Goal: Task Accomplishment & Management: Manage account settings

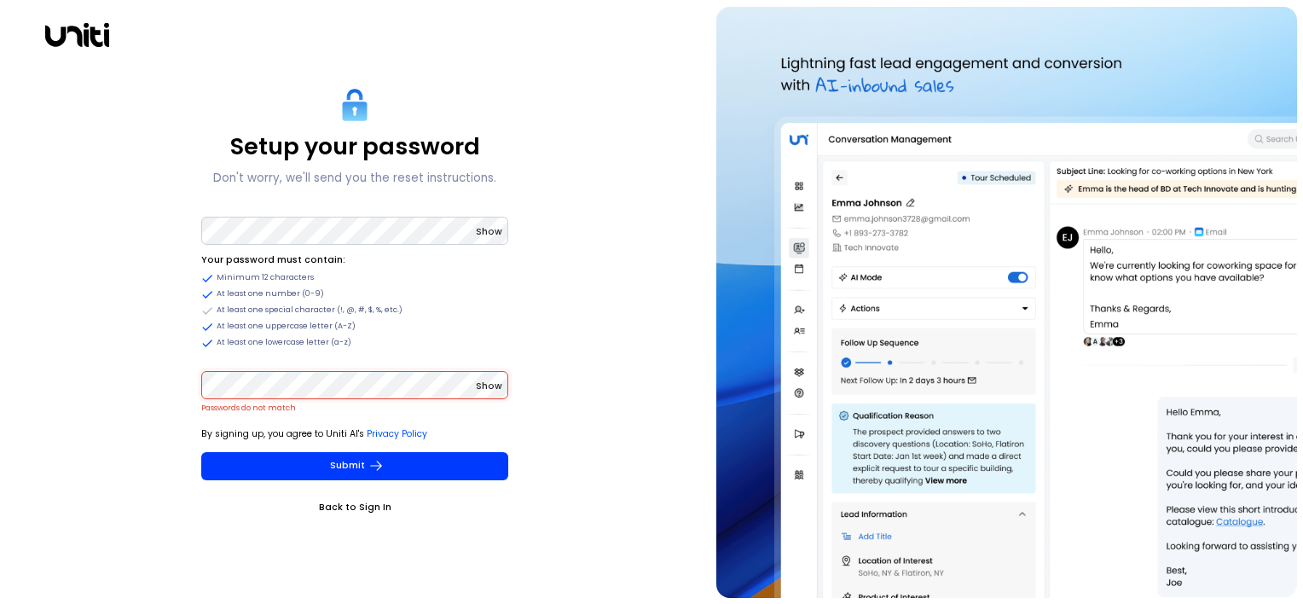
click at [135, 385] on div "Setup your password Don't worry, we'll send you the reset instructions. Show Yo…" at bounding box center [355, 302] width 697 height 591
click at [379, 464] on icon "submit" at bounding box center [375, 465] width 15 height 15
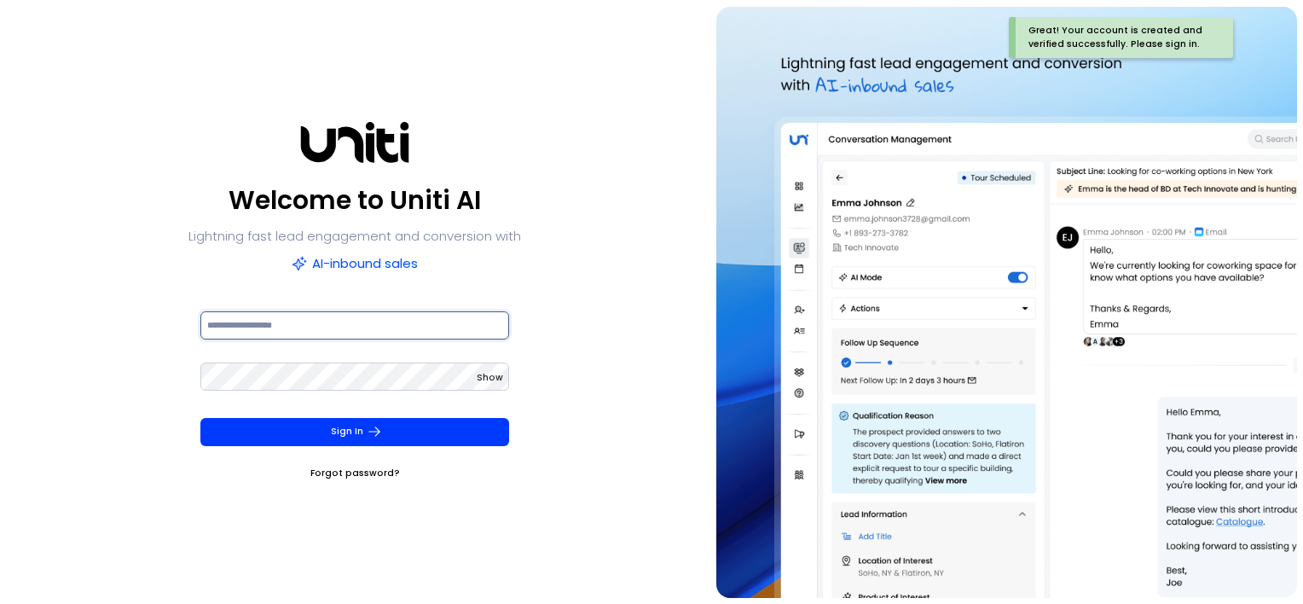
click at [289, 324] on input at bounding box center [355, 325] width 310 height 28
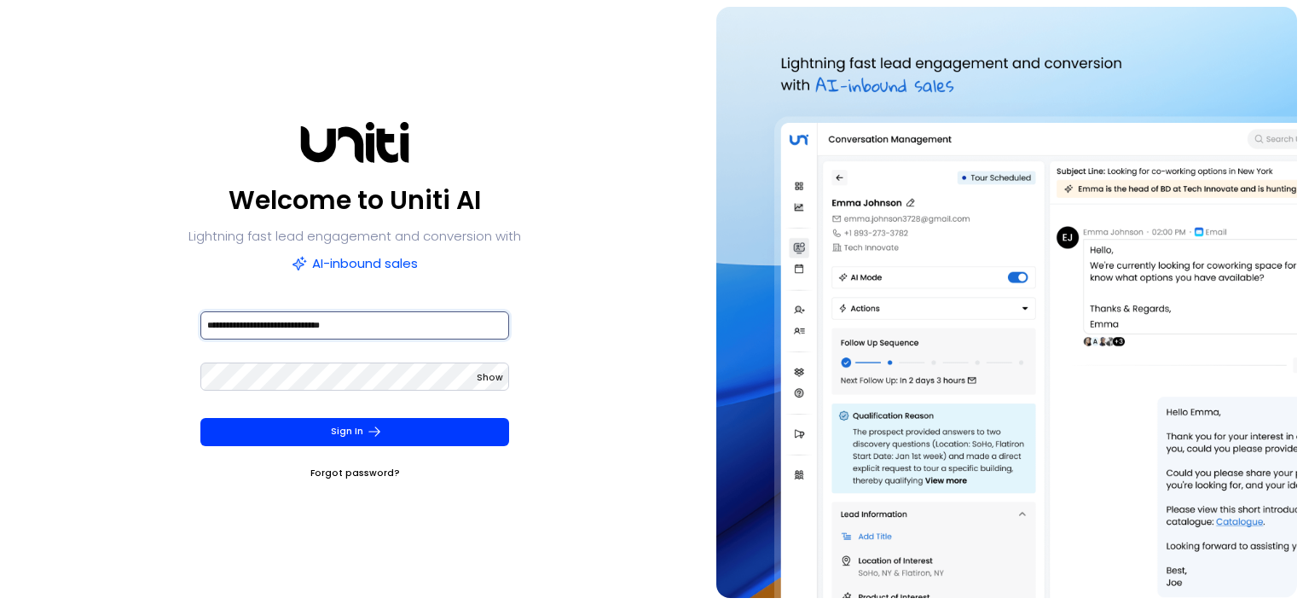
type input "**********"
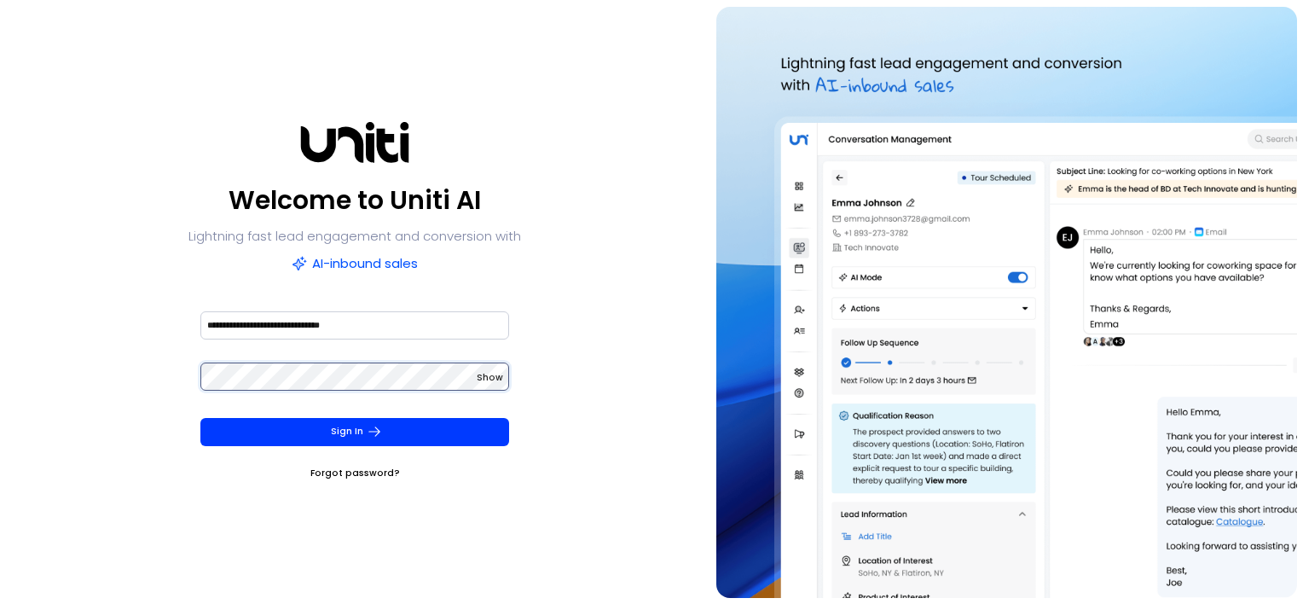
click at [200, 418] on button "Sign In" at bounding box center [355, 432] width 310 height 28
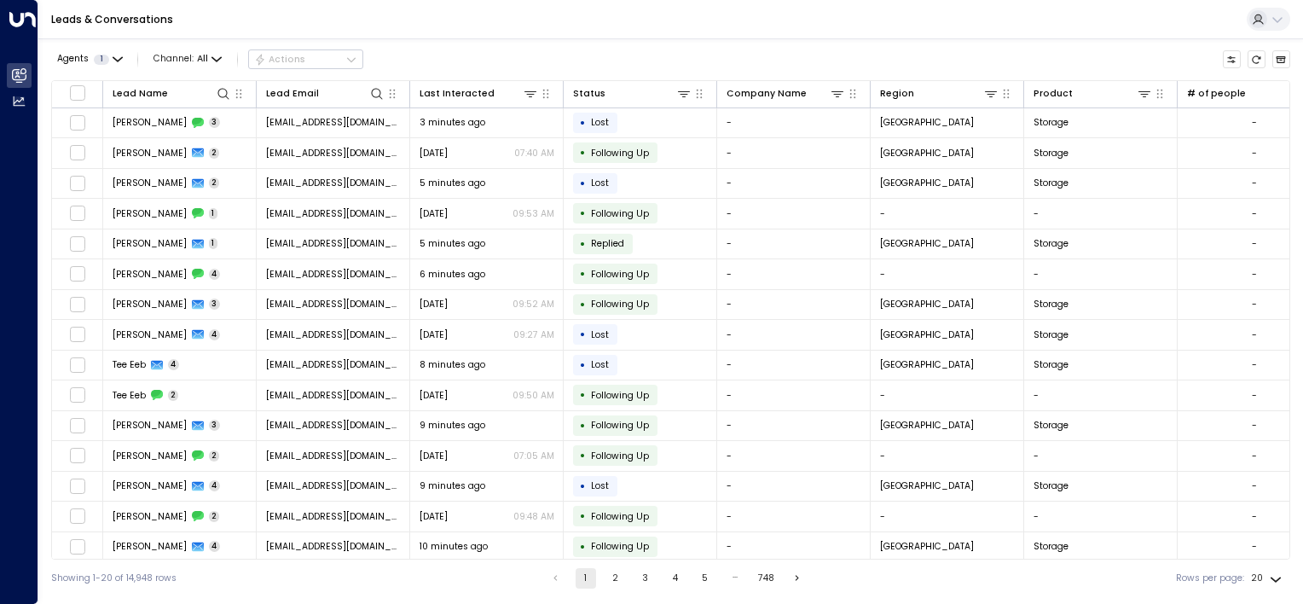
drag, startPoint x: 798, startPoint y: 580, endPoint x: 772, endPoint y: 580, distance: 26.4
click at [797, 580] on icon "Go to next page" at bounding box center [797, 578] width 12 height 12
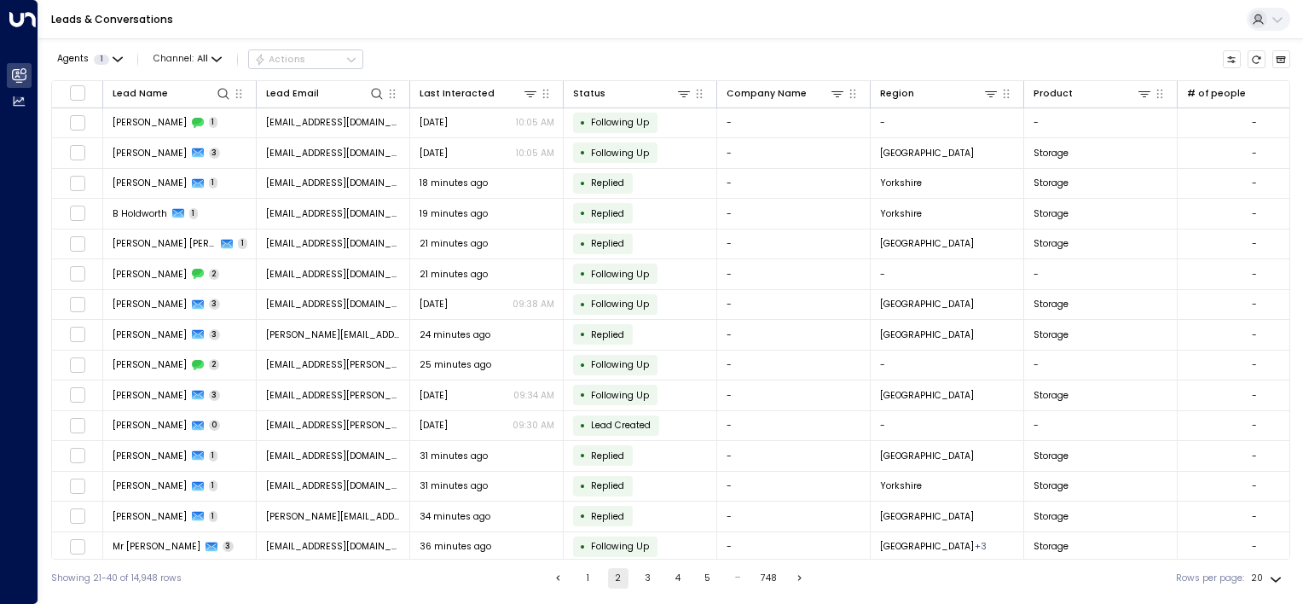
click at [556, 579] on icon "Go to previous page" at bounding box center [557, 578] width 3 height 6
